Goal: Task Accomplishment & Management: Use online tool/utility

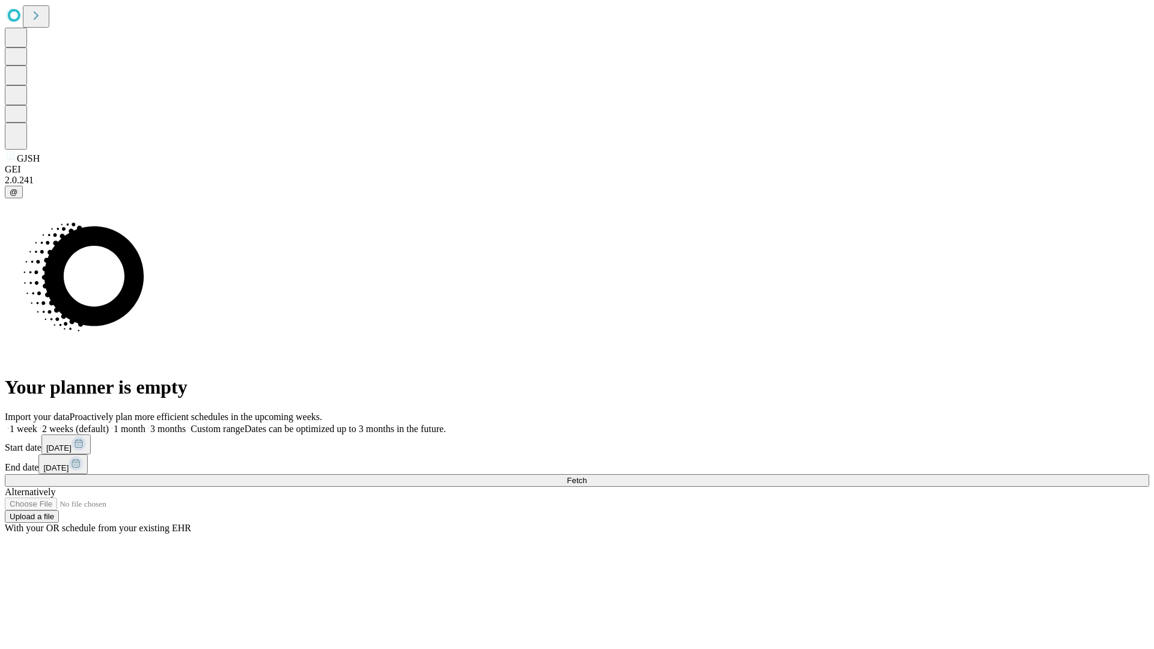
click at [586, 476] on span "Fetch" at bounding box center [577, 480] width 20 height 9
